Goal: Task Accomplishment & Management: Use online tool/utility

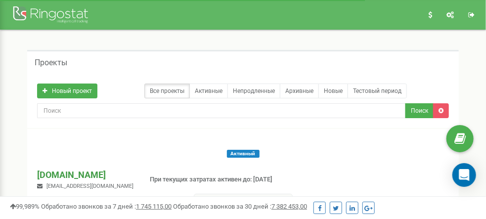
click at [104, 169] on p "[DOMAIN_NAME]" at bounding box center [85, 175] width 96 height 13
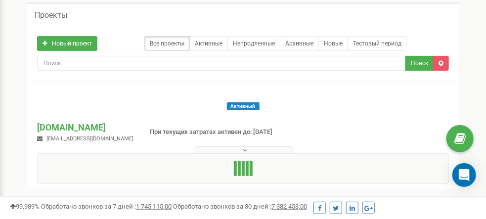
scroll to position [99, 0]
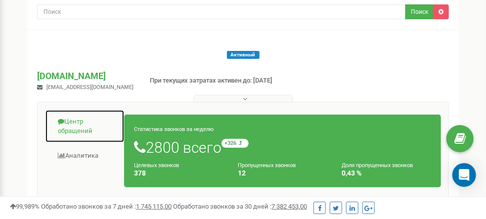
click at [87, 110] on link "Центр обращений" at bounding box center [85, 126] width 80 height 33
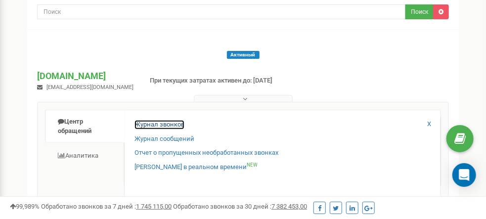
click at [152, 120] on link "Журнал звонков" at bounding box center [160, 124] width 50 height 9
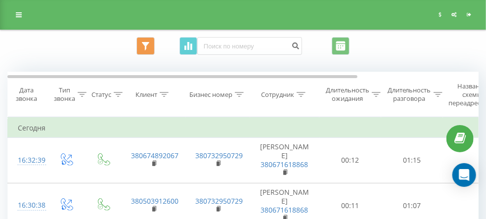
click at [440, 97] on icon at bounding box center [438, 94] width 9 height 5
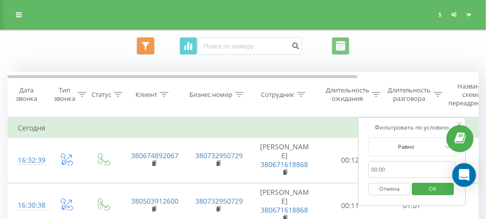
click at [397, 179] on input "text" at bounding box center [412, 169] width 87 height 17
type input "00:50"
click at [427, 196] on span "OK" at bounding box center [434, 188] width 28 height 15
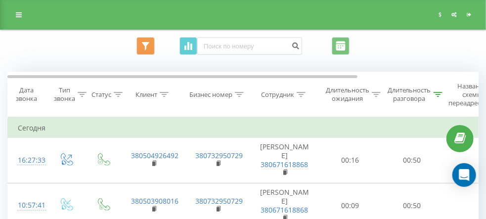
click at [438, 97] on icon at bounding box center [438, 94] width 9 height 5
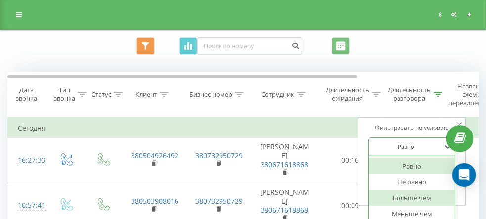
scroll to position [53, 0]
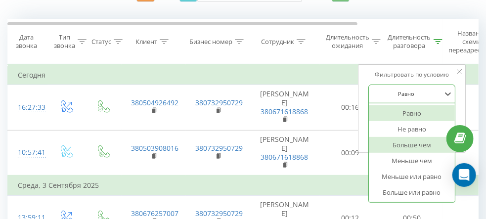
click at [423, 103] on div "6 results available. Use Up and Down to choose options, press Enter to select t…" at bounding box center [412, 94] width 87 height 19
click at [422, 153] on div "Больше чем" at bounding box center [412, 145] width 86 height 16
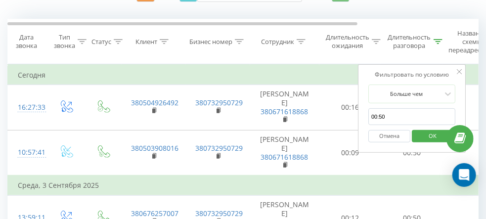
click at [424, 143] on span "OK" at bounding box center [434, 135] width 28 height 15
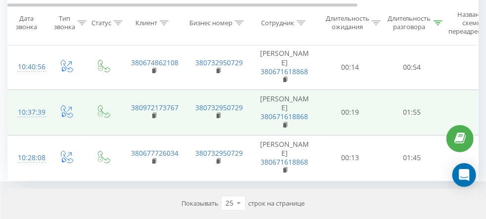
scroll to position [1102, 0]
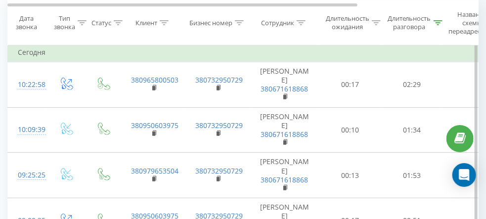
scroll to position [65, 0]
